Goal: Task Accomplishment & Management: Manage account settings

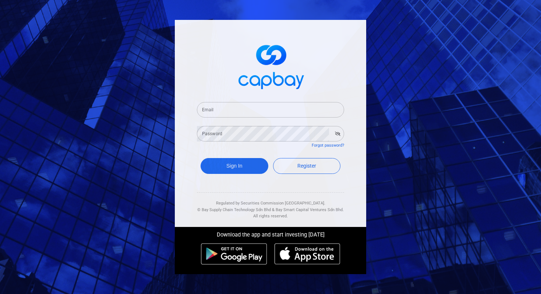
click at [256, 109] on input "Email" at bounding box center [270, 109] width 147 height 15
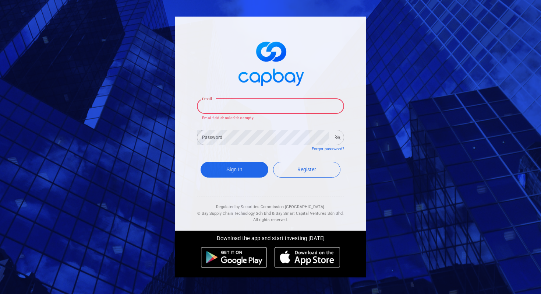
click at [218, 105] on input "Email" at bounding box center [270, 105] width 147 height 15
type input "[EMAIL_ADDRESS][DOMAIN_NAME]"
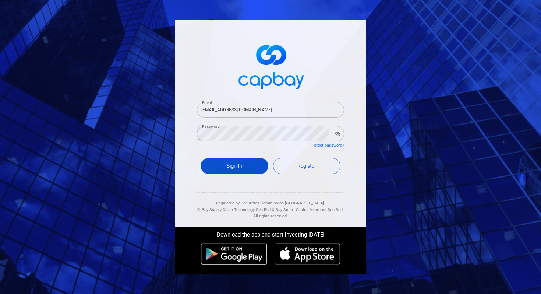
click at [234, 168] on button "Sign In" at bounding box center [235, 166] width 68 height 16
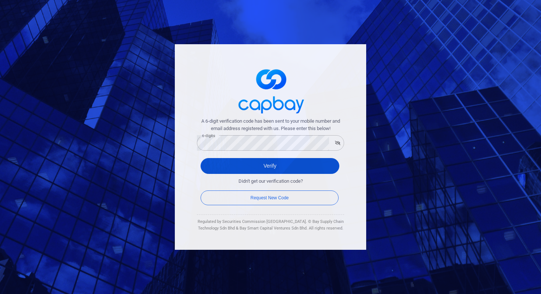
click at [324, 164] on button "Verify" at bounding box center [270, 166] width 139 height 16
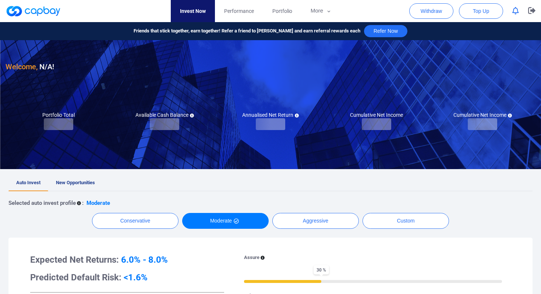
checkbox input "true"
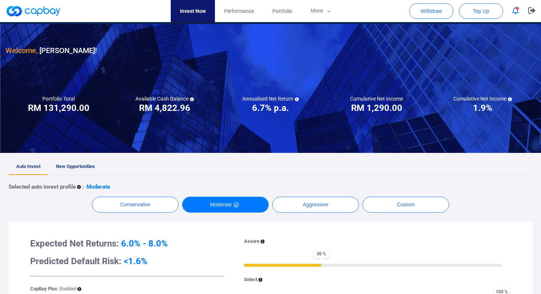
scroll to position [6, 0]
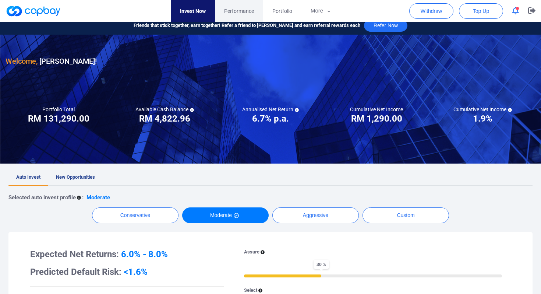
click at [242, 8] on span "Performance" at bounding box center [239, 11] width 30 height 8
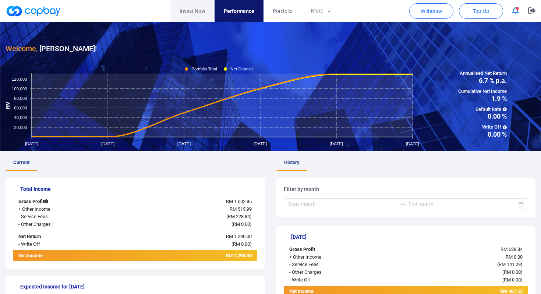
click at [190, 13] on link "Invest Now" at bounding box center [193, 11] width 44 height 22
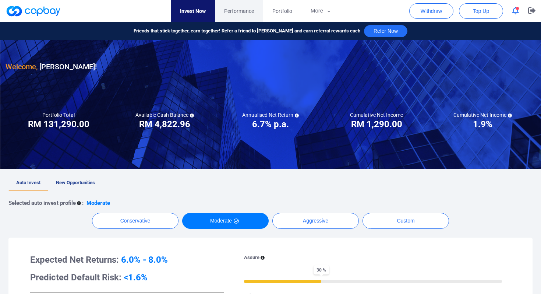
click at [234, 13] on span "Performance" at bounding box center [239, 11] width 30 height 8
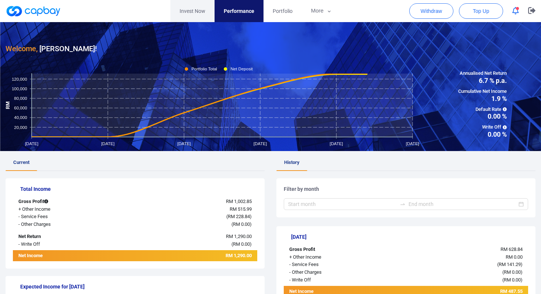
click at [200, 6] on link "Invest Now" at bounding box center [193, 11] width 44 height 22
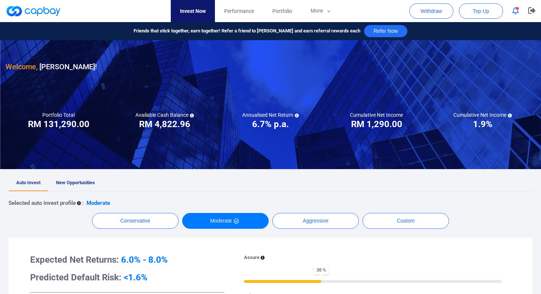
scroll to position [51, 0]
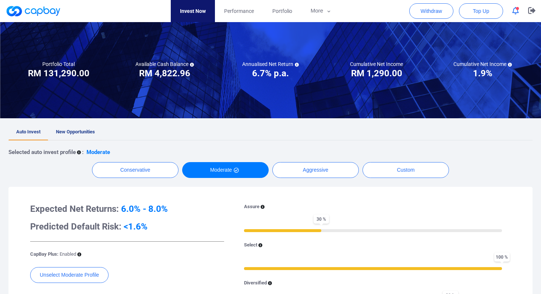
click at [73, 131] on span "New Opportunities" at bounding box center [75, 132] width 39 height 6
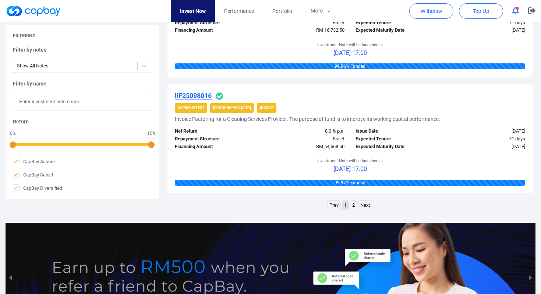
scroll to position [1234, 0]
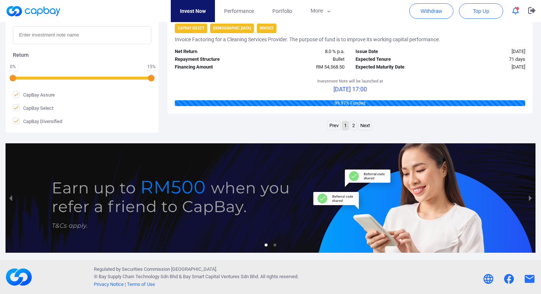
click at [352, 126] on link "2" at bounding box center [354, 125] width 6 height 9
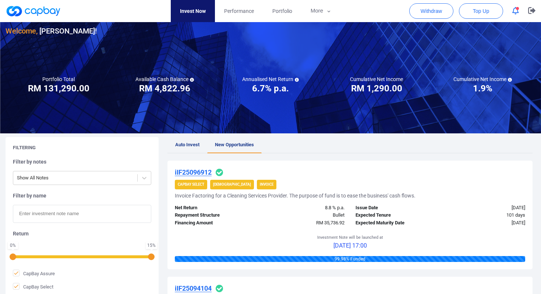
scroll to position [0, 0]
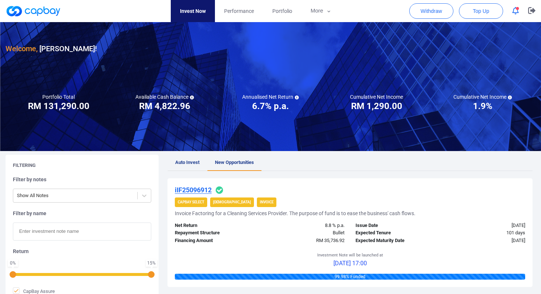
click at [190, 158] on link "Auto Invest" at bounding box center [188, 163] width 40 height 16
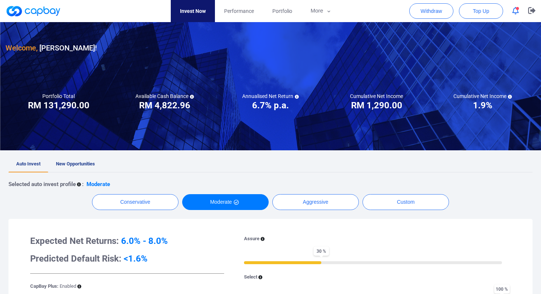
scroll to position [11, 0]
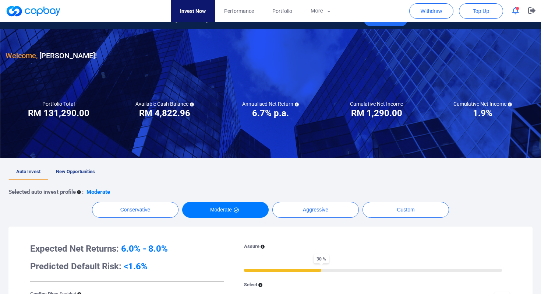
click at [81, 171] on span "New Opportunities" at bounding box center [75, 172] width 39 height 6
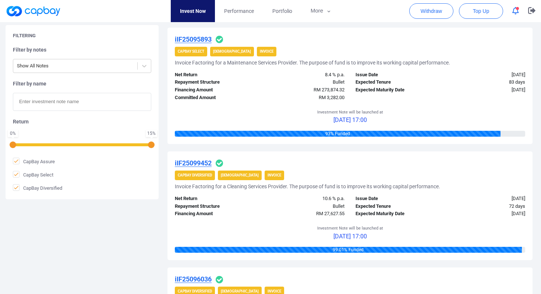
scroll to position [276, 0]
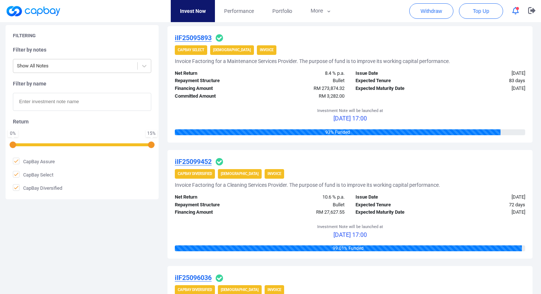
click at [189, 38] on u "iIF25095893" at bounding box center [193, 38] width 37 height 8
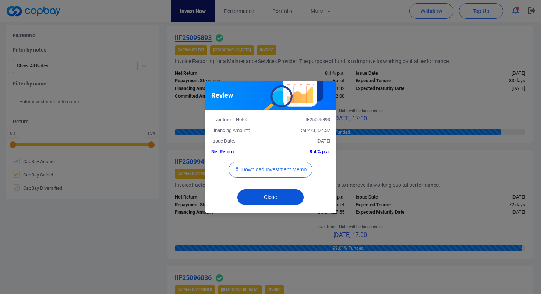
click at [270, 195] on button "Close" at bounding box center [271, 197] width 66 height 16
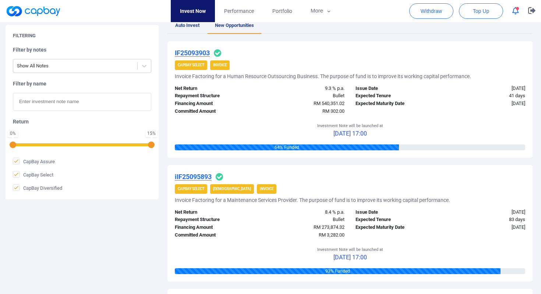
scroll to position [0, 0]
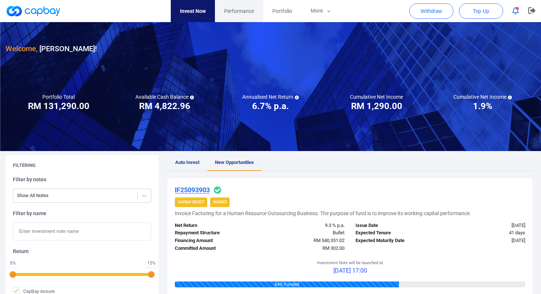
click at [234, 9] on span "Performance" at bounding box center [239, 11] width 30 height 8
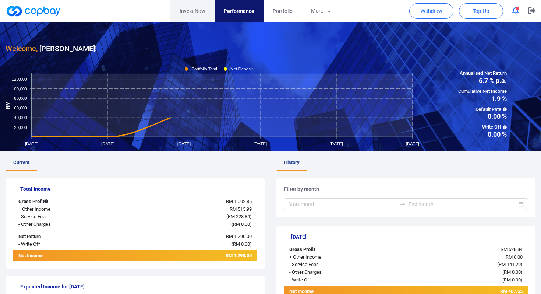
click at [201, 10] on link "Invest Now" at bounding box center [193, 11] width 44 height 22
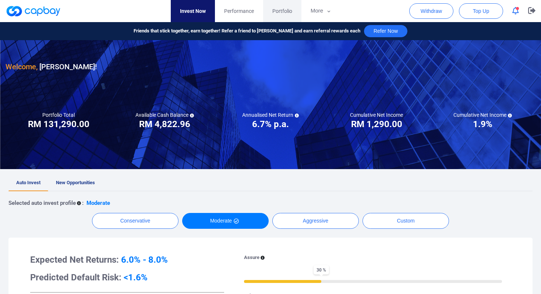
click at [278, 11] on span "Portfolio" at bounding box center [283, 11] width 20 height 8
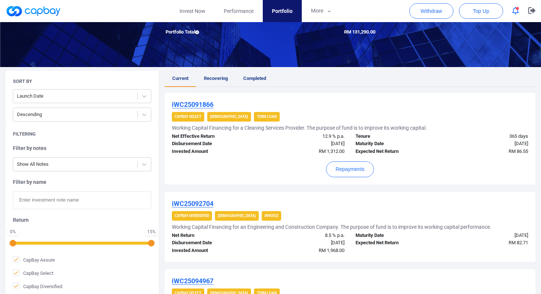
scroll to position [123, 0]
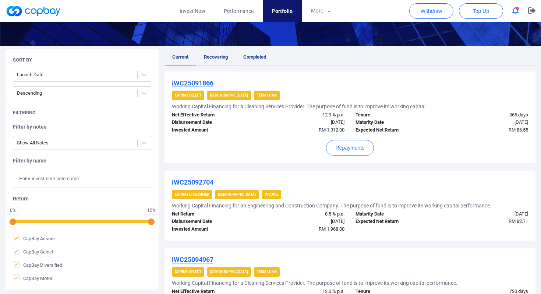
click at [214, 59] on span "Recovering" at bounding box center [216, 57] width 24 height 6
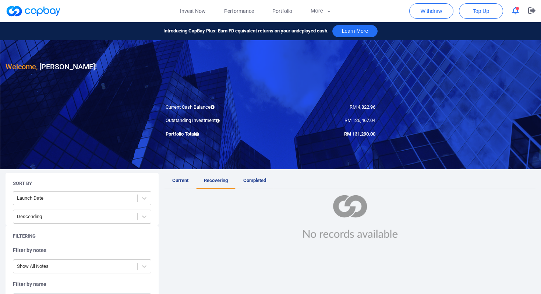
click at [260, 181] on span "Completed" at bounding box center [254, 180] width 23 height 6
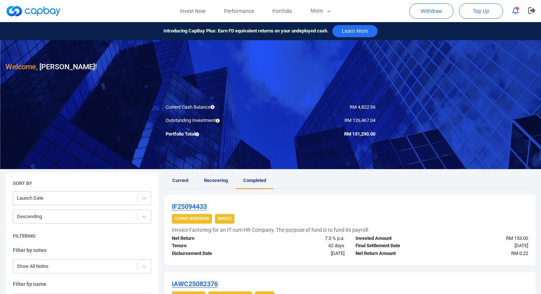
click at [177, 178] on span "Current" at bounding box center [180, 180] width 16 height 6
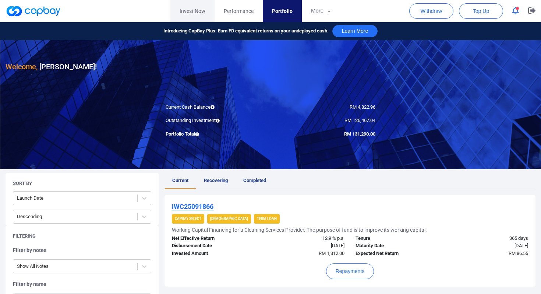
click at [189, 13] on link "Invest Now" at bounding box center [193, 11] width 44 height 22
